Goal: Find specific page/section: Find specific page/section

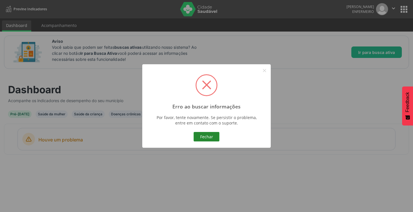
click at [209, 136] on button "Fechar" at bounding box center [206, 137] width 26 height 10
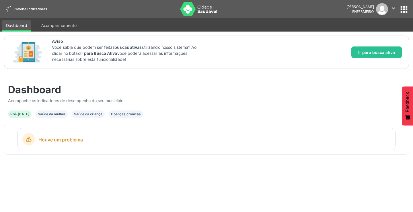
click at [51, 115] on div "Saúde da mulher" at bounding box center [52, 113] width 28 height 5
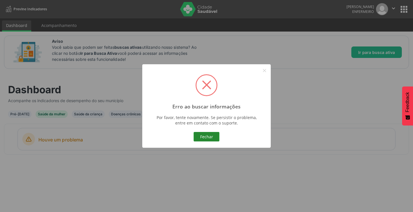
click at [208, 136] on button "Fechar" at bounding box center [206, 137] width 26 height 10
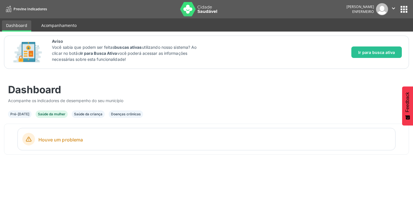
click at [65, 27] on link "Acompanhamento" at bounding box center [58, 25] width 43 height 10
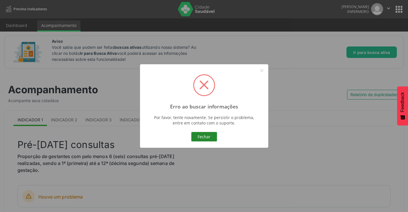
click at [201, 134] on button "Fechar" at bounding box center [204, 137] width 26 height 10
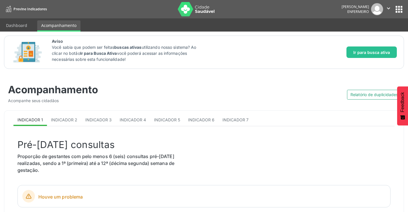
click at [398, 11] on button "apps" at bounding box center [399, 9] width 10 height 10
click at [68, 120] on span "Indicador 2" at bounding box center [64, 119] width 26 height 5
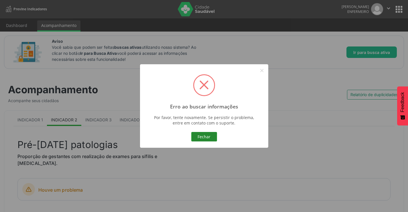
click at [204, 138] on button "Fechar" at bounding box center [204, 137] width 26 height 10
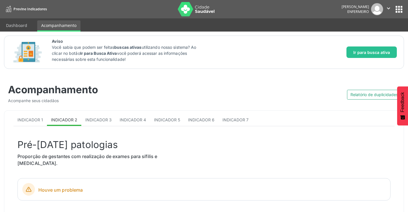
click at [396, 8] on button "apps" at bounding box center [399, 9] width 10 height 10
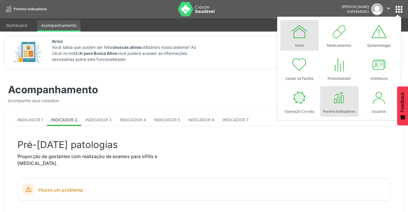
click at [304, 44] on div "Início" at bounding box center [299, 44] width 9 height 8
